Goal: Task Accomplishment & Management: Use online tool/utility

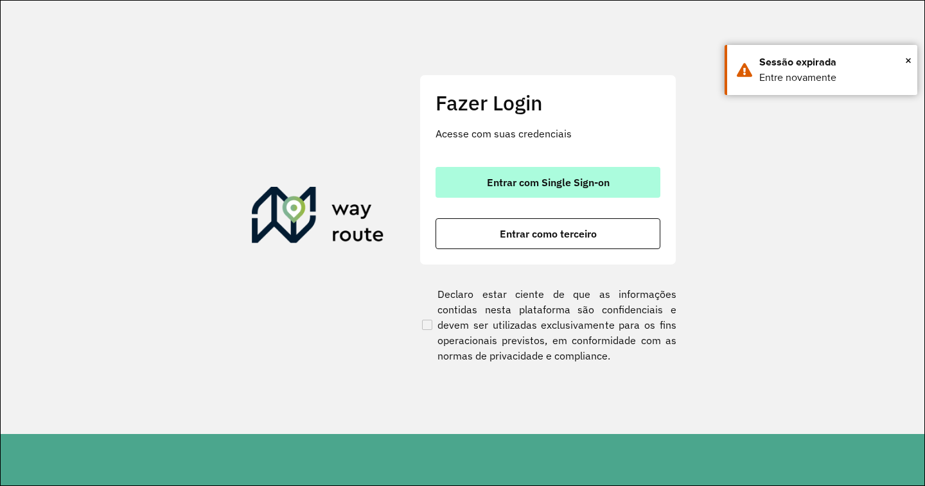
click at [521, 194] on button "Entrar com Single Sign-on" at bounding box center [548, 182] width 225 height 31
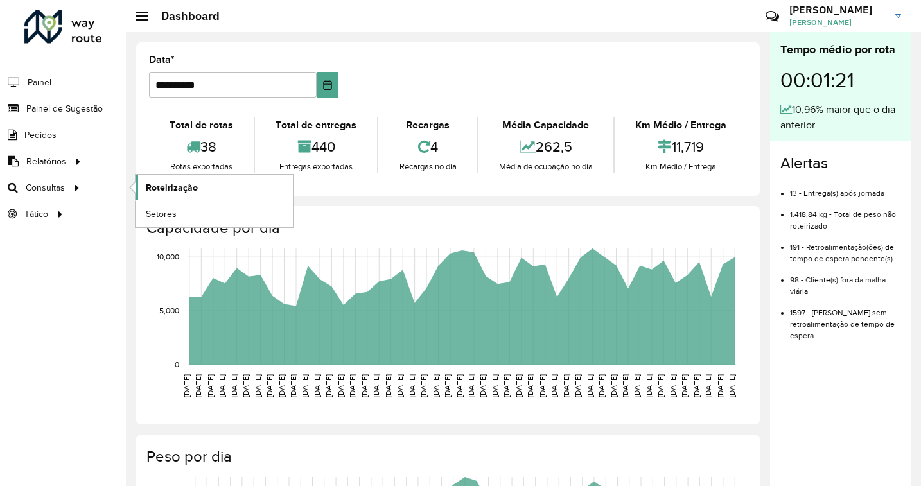
click at [166, 186] on span "Roteirização" at bounding box center [172, 187] width 52 height 13
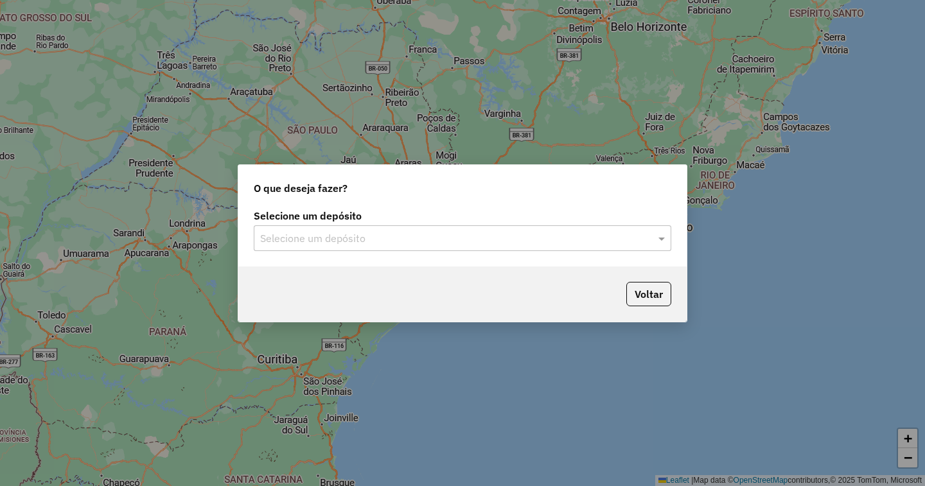
click at [556, 228] on div "Selecione um depósito" at bounding box center [463, 238] width 418 height 26
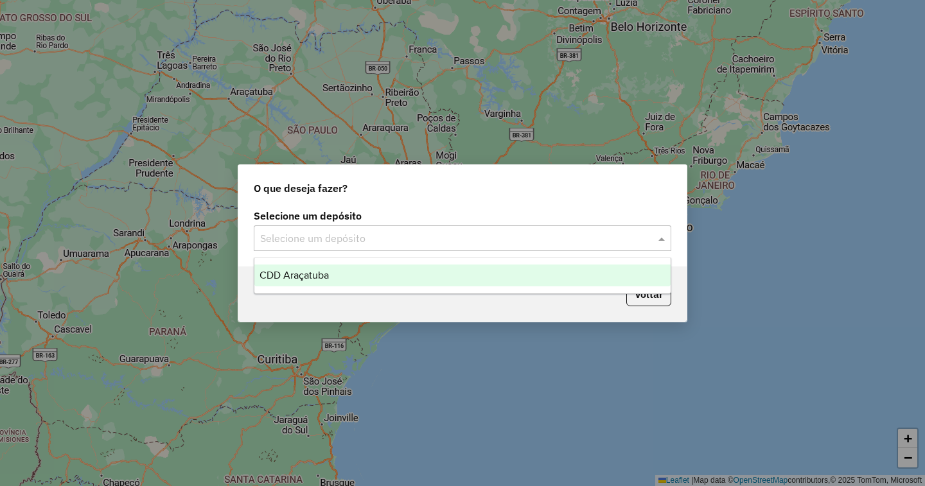
click at [281, 272] on span "CDD Araçatuba" at bounding box center [294, 275] width 69 height 11
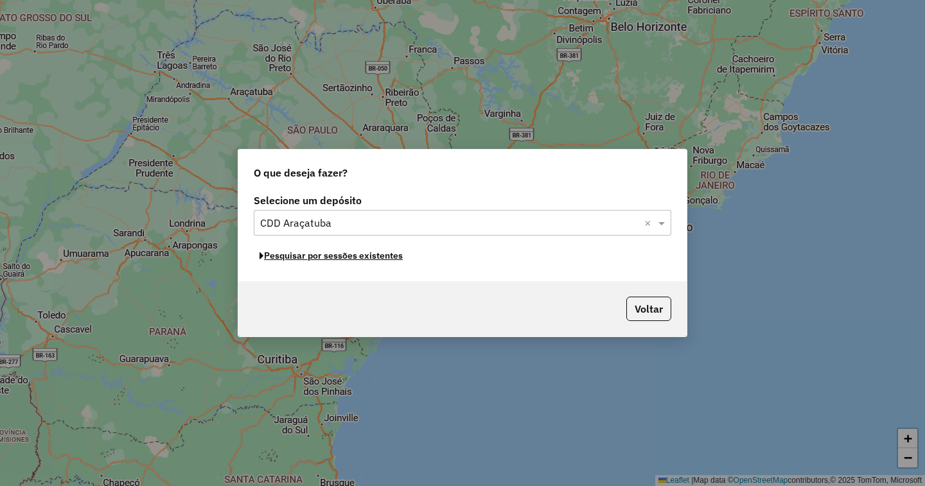
click at [313, 258] on button "Pesquisar por sessões existentes" at bounding box center [331, 256] width 155 height 20
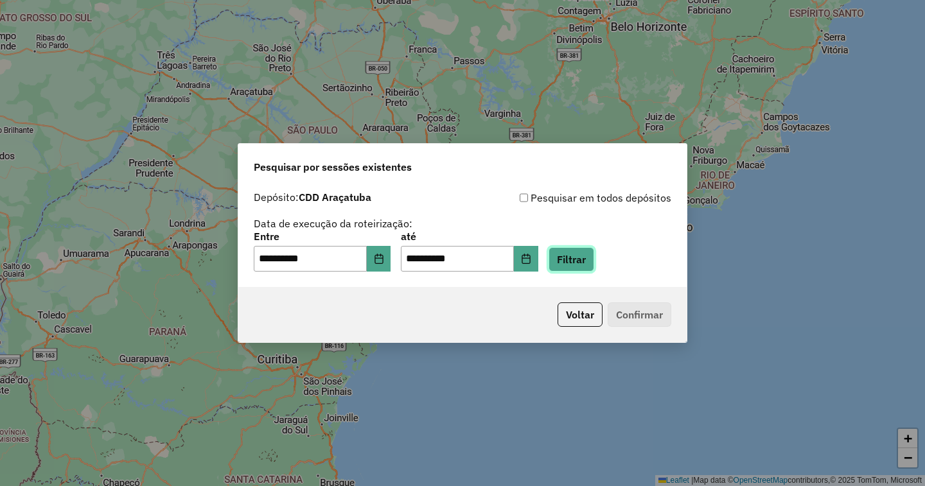
click at [594, 260] on button "Filtrar" at bounding box center [572, 259] width 46 height 24
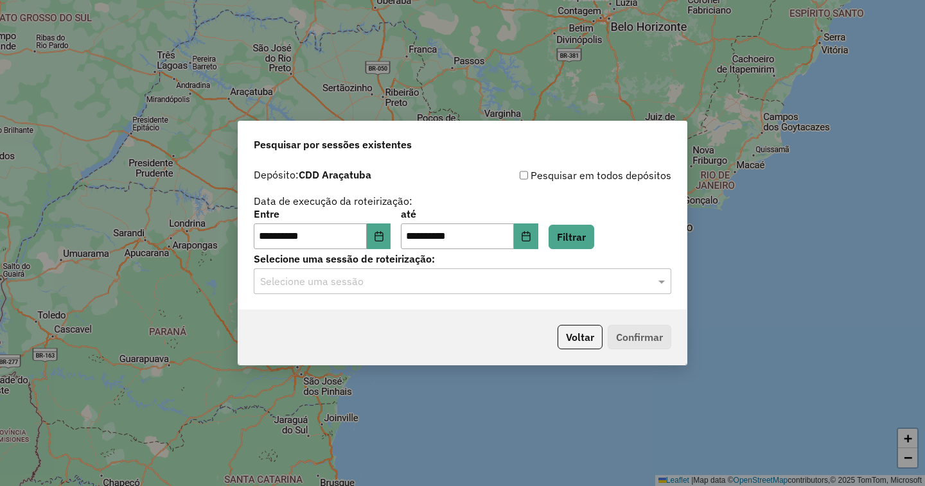
click at [345, 283] on input "text" at bounding box center [449, 281] width 379 height 15
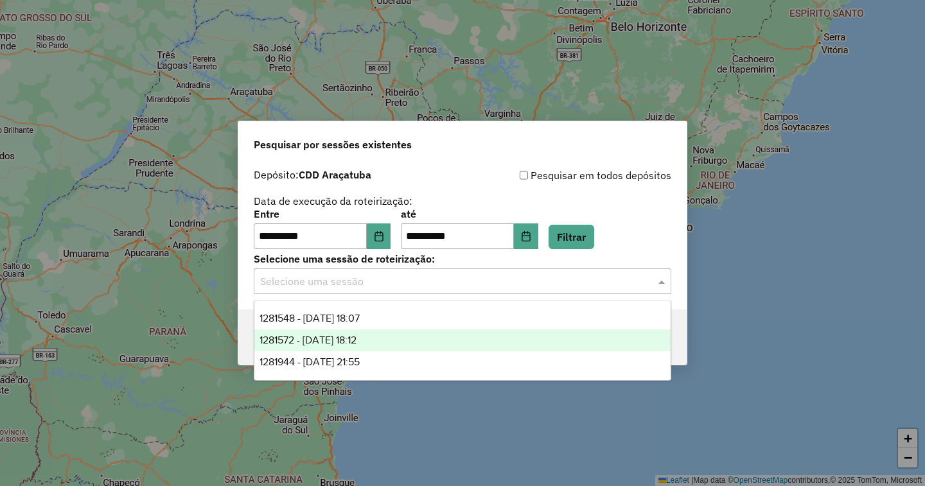
click at [346, 340] on span "1281572 - 24/09/2025 18:12" at bounding box center [308, 340] width 97 height 11
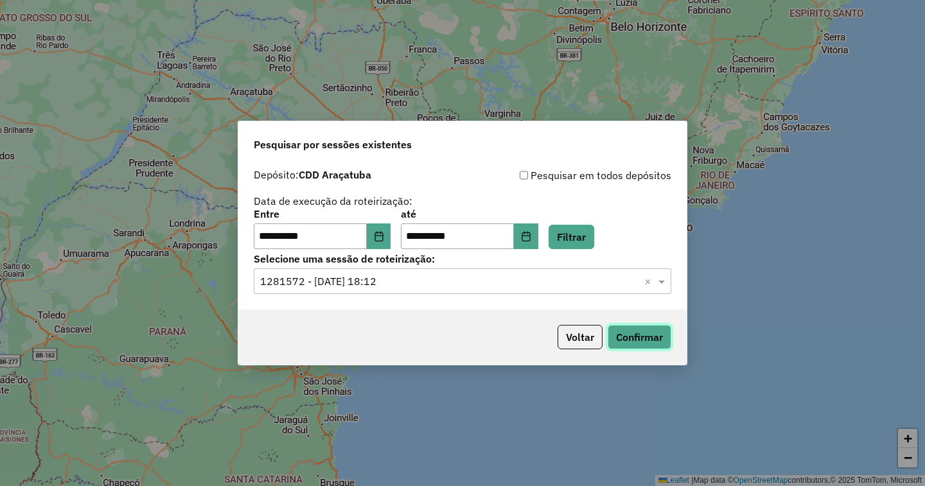
click at [623, 336] on button "Confirmar" at bounding box center [640, 337] width 64 height 24
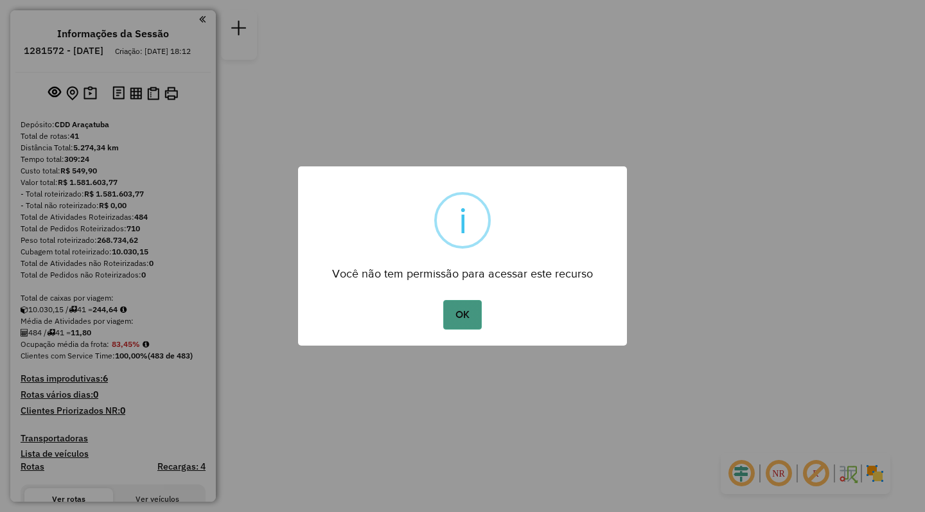
click at [467, 310] on button "OK" at bounding box center [462, 315] width 38 height 30
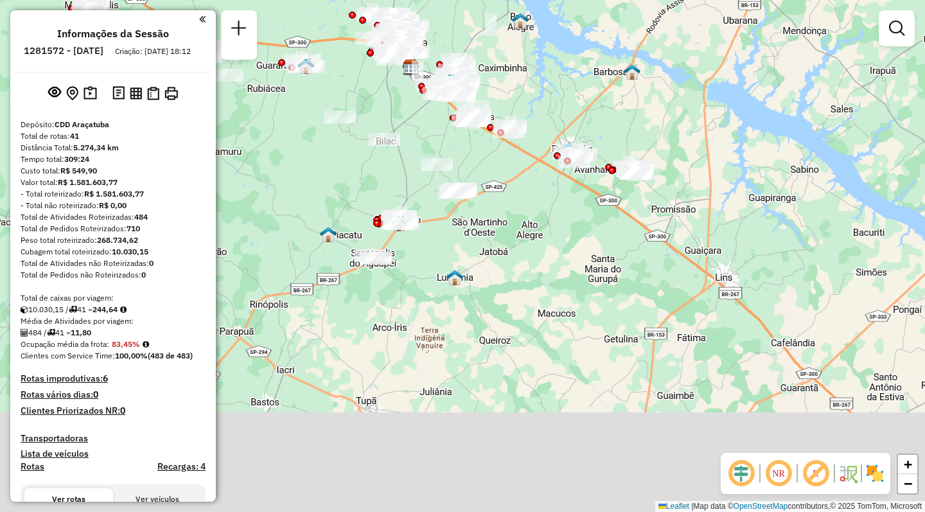
drag, startPoint x: 610, startPoint y: 203, endPoint x: 558, endPoint y: 270, distance: 84.8
click at [558, 270] on div "Janela de atendimento Grade de atendimento Capacidade Transportadoras Veículos …" at bounding box center [462, 256] width 925 height 512
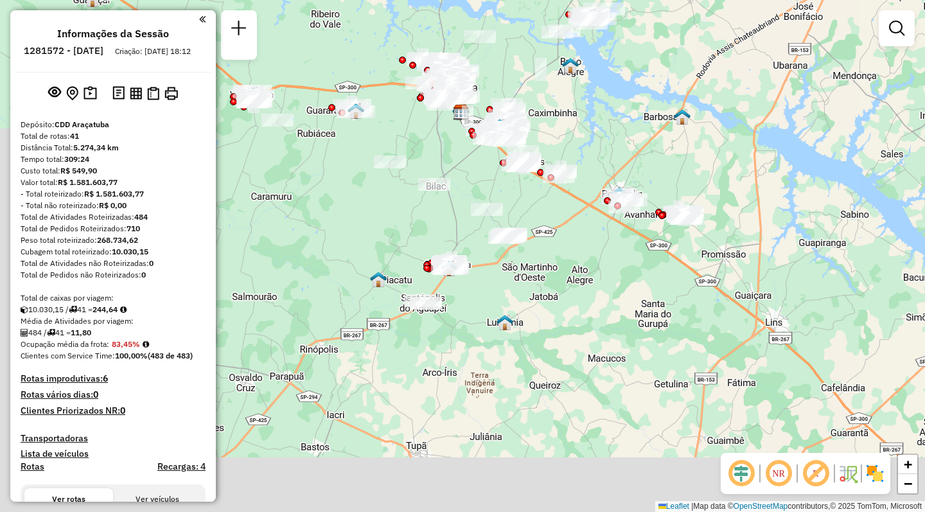
drag, startPoint x: 330, startPoint y: 190, endPoint x: 380, endPoint y: 235, distance: 68.2
click at [380, 235] on div "Janela de atendimento Grade de atendimento Capacidade Transportadoras Veículos …" at bounding box center [462, 256] width 925 height 512
click at [847, 470] on img at bounding box center [848, 473] width 21 height 21
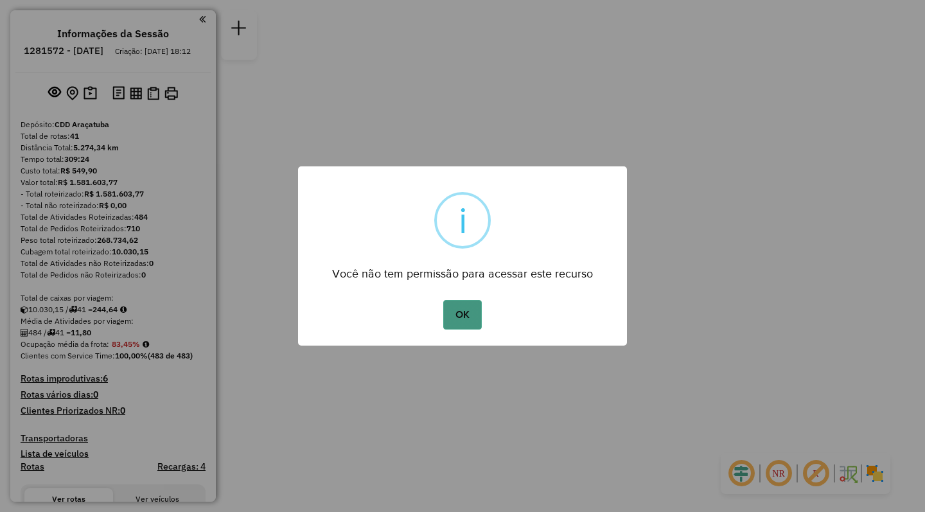
click at [467, 308] on button "OK" at bounding box center [462, 315] width 38 height 30
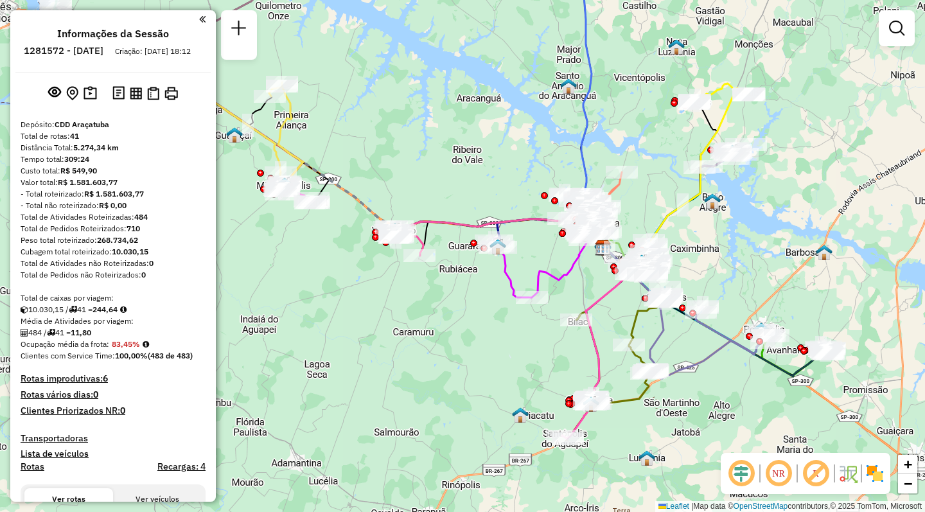
drag, startPoint x: 372, startPoint y: 369, endPoint x: 513, endPoint y: 360, distance: 140.9
click at [513, 360] on div "Janela de atendimento Grade de atendimento Capacidade Transportadoras Veículos …" at bounding box center [462, 256] width 925 height 512
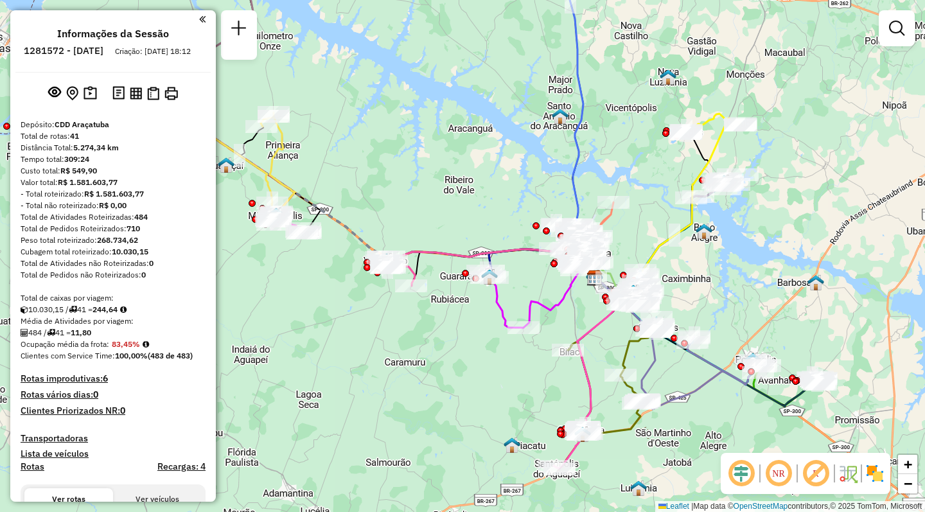
drag, startPoint x: 444, startPoint y: 300, endPoint x: 436, endPoint y: 330, distance: 31.3
click at [436, 330] on div "Janela de atendimento Grade de atendimento Capacidade Transportadoras Veículos …" at bounding box center [462, 256] width 925 height 512
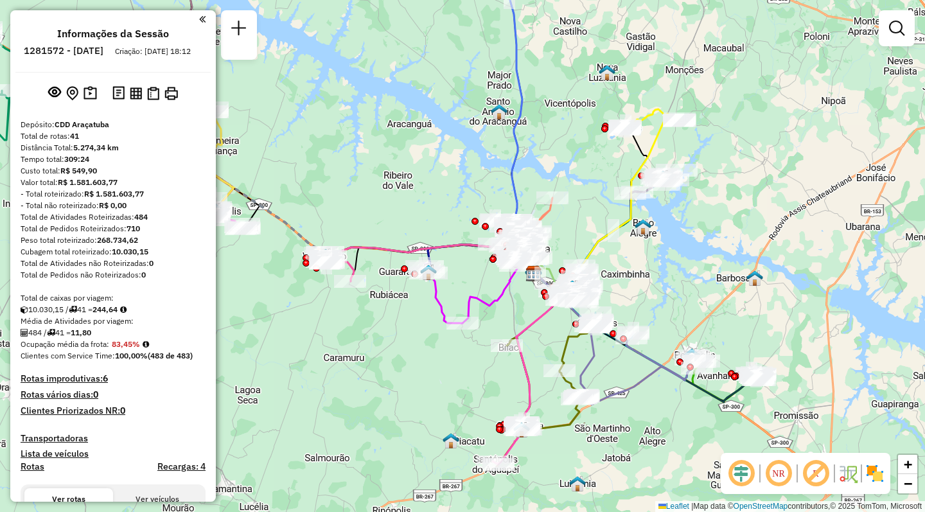
drag, startPoint x: 497, startPoint y: 364, endPoint x: 436, endPoint y: 360, distance: 61.2
click at [436, 360] on div "Janela de atendimento Grade de atendimento Capacidade Transportadoras Veículos …" at bounding box center [462, 256] width 925 height 512
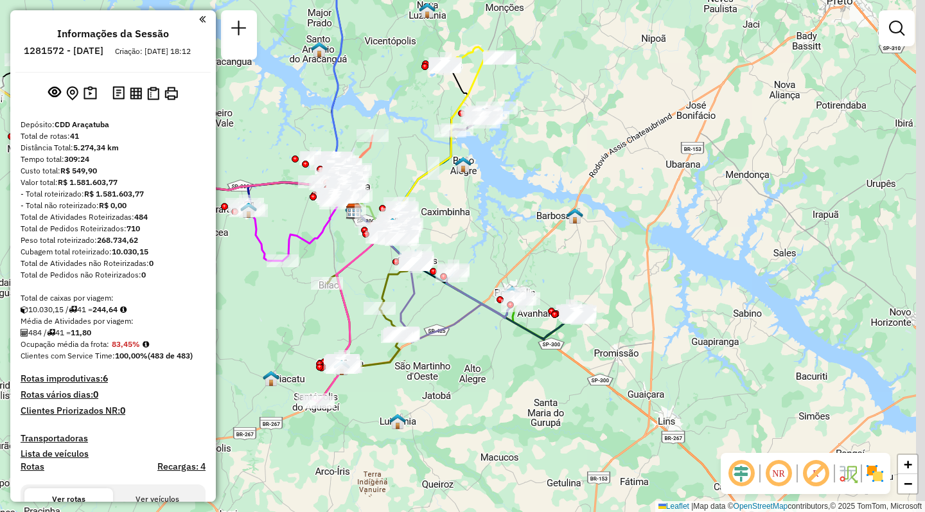
drag, startPoint x: 696, startPoint y: 431, endPoint x: 511, endPoint y: 367, distance: 195.9
click at [511, 367] on div "Janela de atendimento Grade de atendimento Capacidade Transportadoras Veículos …" at bounding box center [462, 256] width 925 height 512
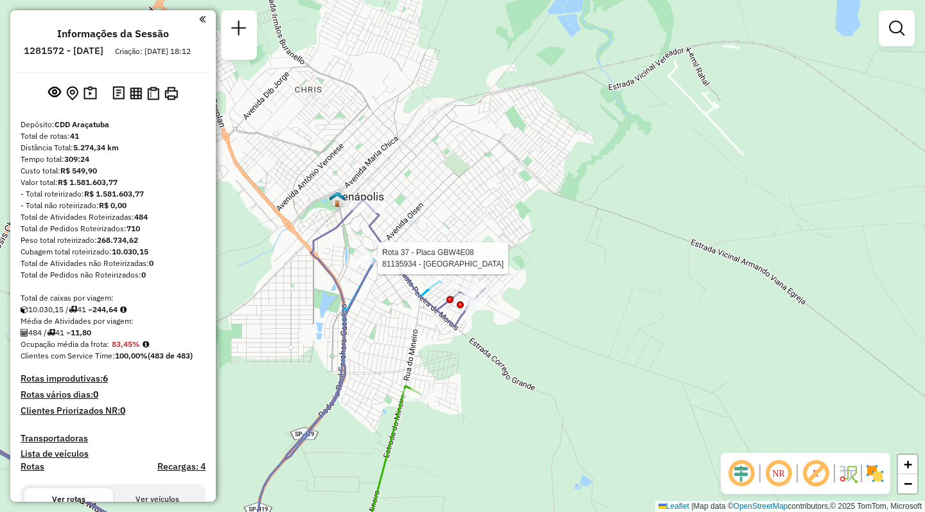
select select "**********"
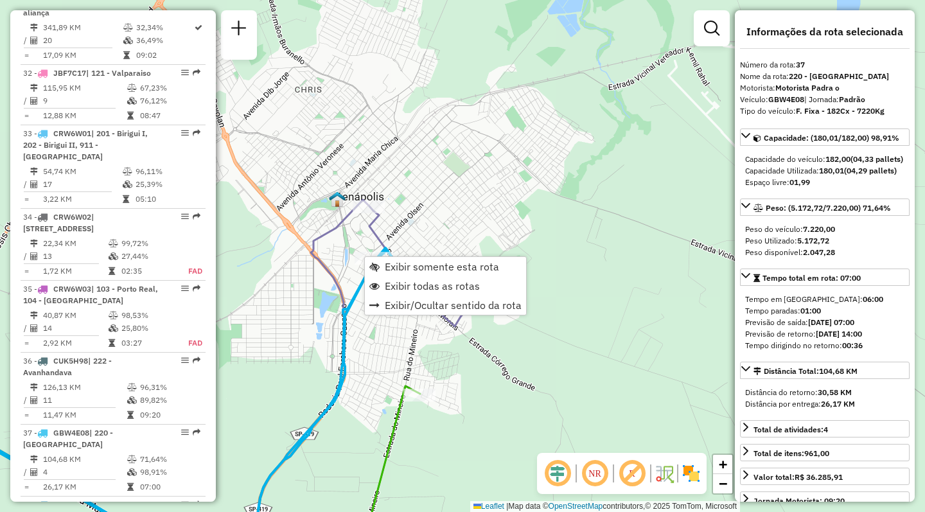
scroll to position [2903, 0]
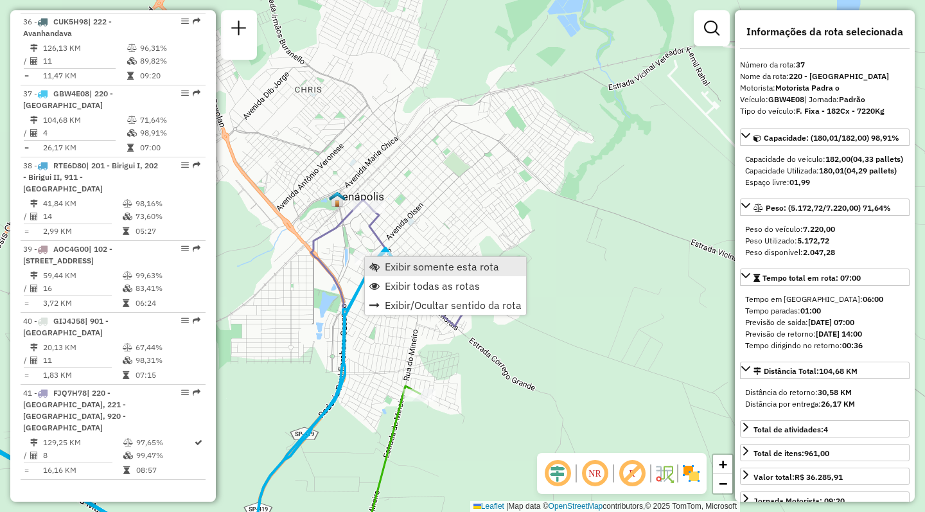
click at [398, 269] on span "Exibir somente esta rota" at bounding box center [442, 266] width 114 height 10
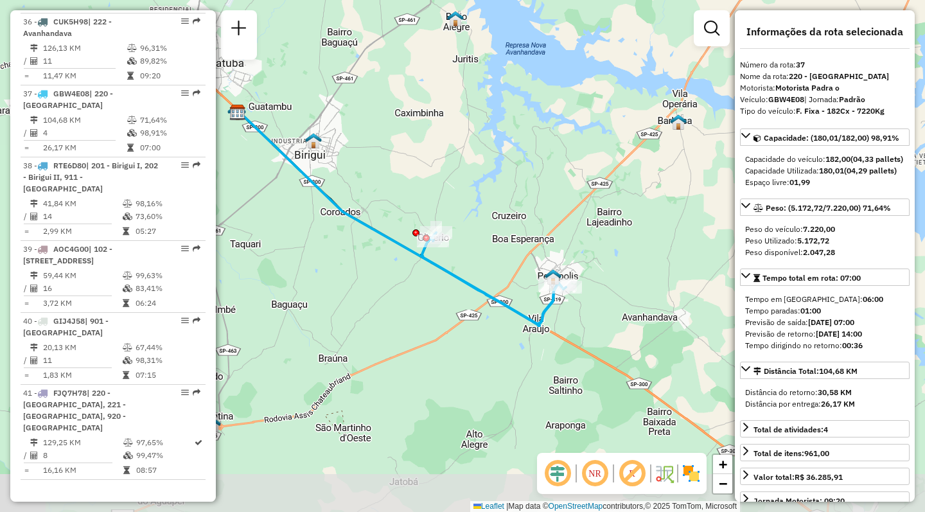
drag, startPoint x: 443, startPoint y: 414, endPoint x: 401, endPoint y: 308, distance: 113.9
click at [401, 308] on div "Janela de atendimento Grade de atendimento Capacidade Transportadoras Veículos …" at bounding box center [462, 256] width 925 height 512
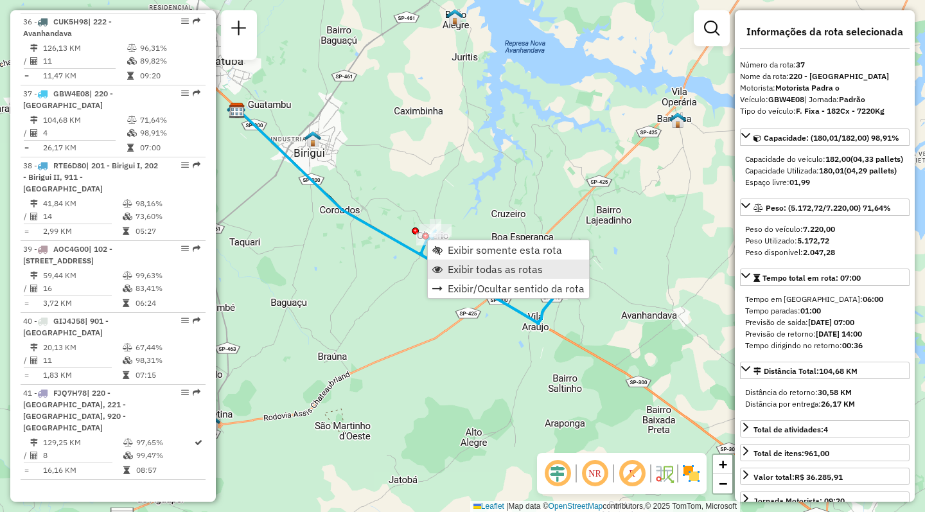
click at [455, 265] on span "Exibir todas as rotas" at bounding box center [495, 269] width 95 height 10
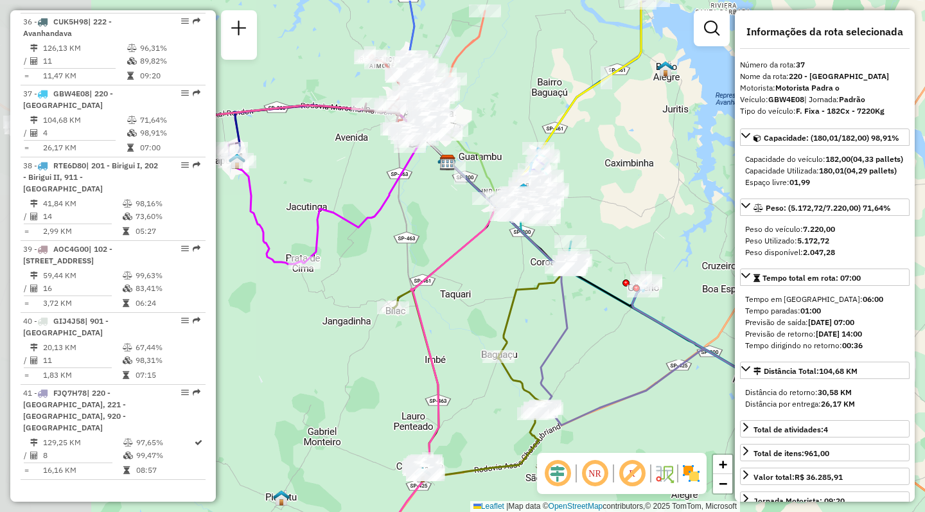
drag, startPoint x: 364, startPoint y: 281, endPoint x: 577, endPoint y: 334, distance: 219.9
click at [577, 334] on div "Janela de atendimento Grade de atendimento Capacidade Transportadoras Veículos …" at bounding box center [462, 256] width 925 height 512
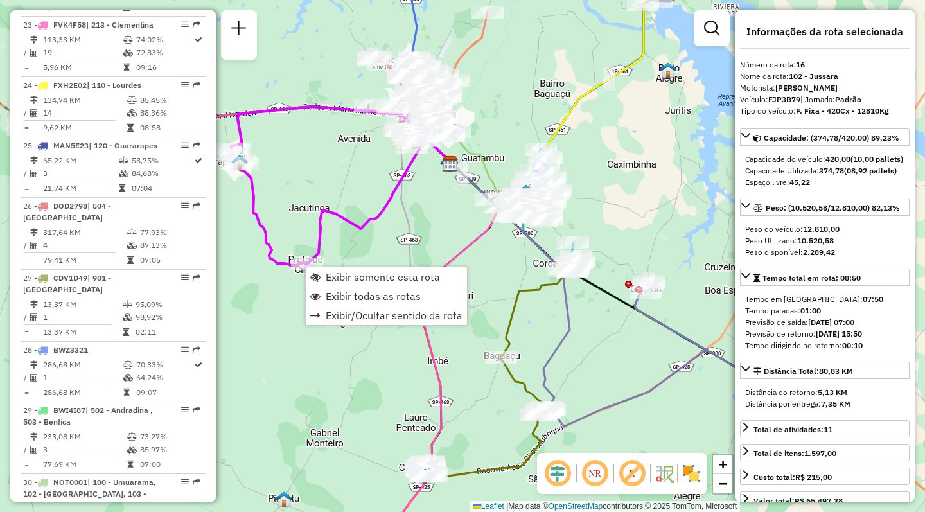
scroll to position [1514, 0]
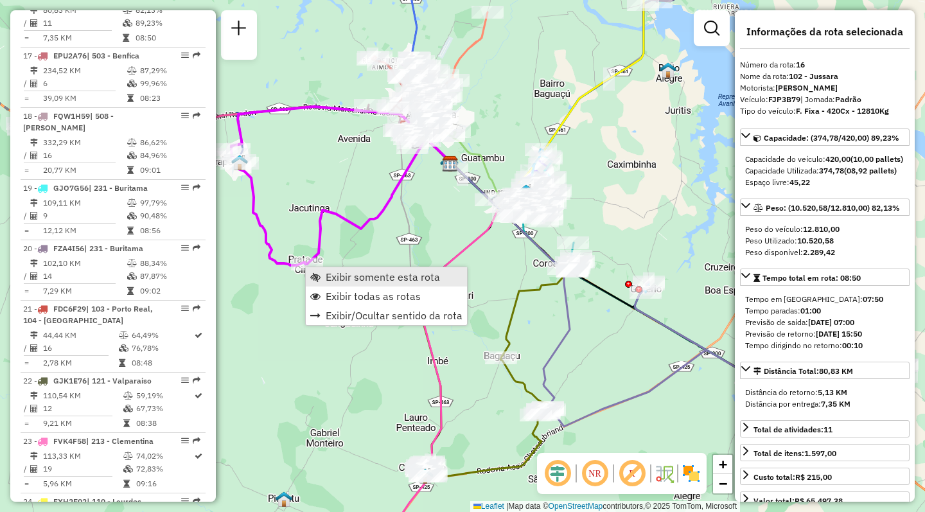
click at [349, 280] on span "Exibir somente esta rota" at bounding box center [383, 277] width 114 height 10
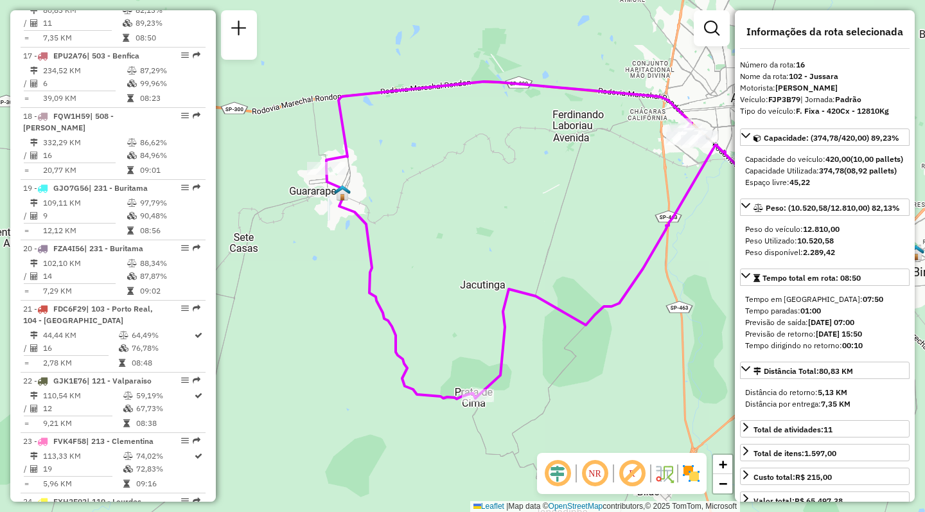
drag, startPoint x: 337, startPoint y: 272, endPoint x: 419, endPoint y: 256, distance: 83.8
click at [419, 256] on div "Janela de atendimento Grade de atendimento Capacidade Transportadoras Veículos …" at bounding box center [462, 256] width 925 height 512
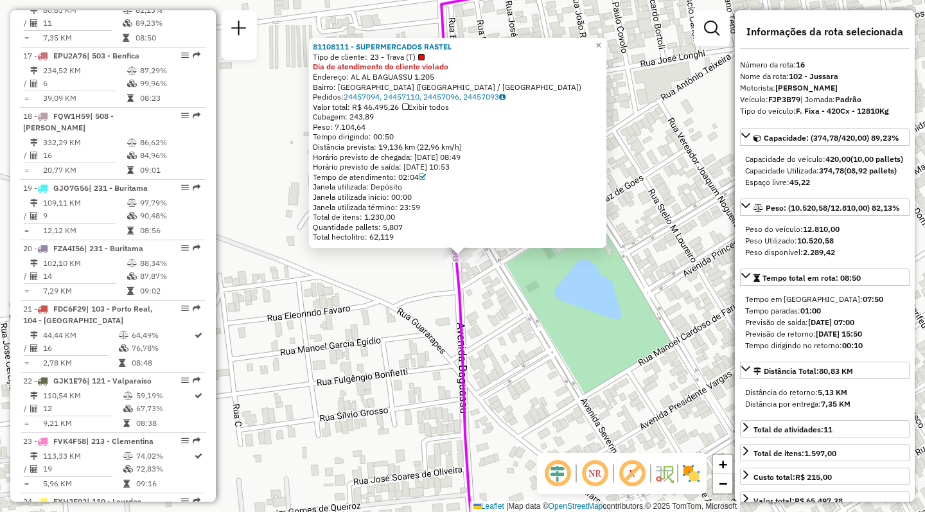
click at [387, 312] on div "81108111 - SUPERMERCADOS RASTEL Tipo de cliente: 23 - Trava (T) Dia de atendime…" at bounding box center [462, 256] width 925 height 512
